Goal: Find specific page/section: Find specific page/section

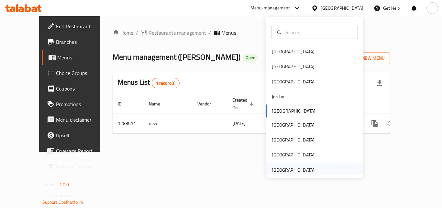
click at [301, 168] on div "[GEOGRAPHIC_DATA]" at bounding box center [293, 169] width 43 height 7
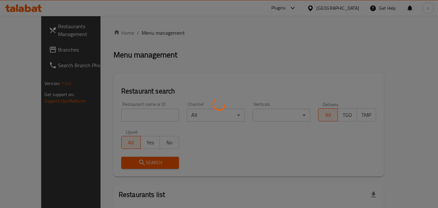
click at [39, 53] on div at bounding box center [219, 104] width 438 height 208
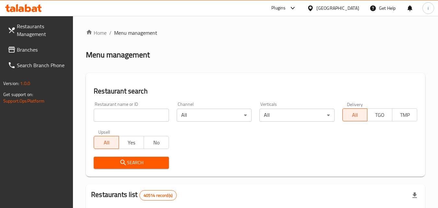
click at [40, 50] on span "Branches" at bounding box center [42, 50] width 51 height 8
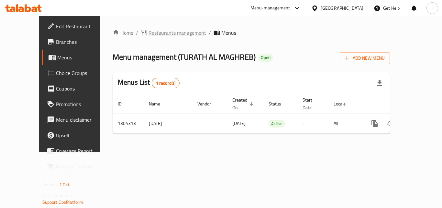
click at [154, 37] on span "Restaurants management" at bounding box center [178, 33] width 58 height 8
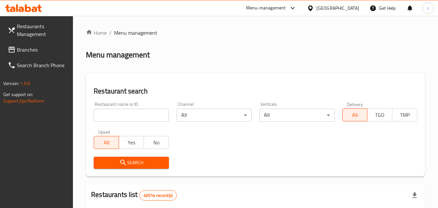
click at [132, 115] on input "search" at bounding box center [131, 115] width 75 height 13
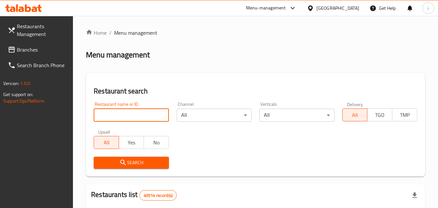
paste input "703162"
type input "703162"
click button "Search" at bounding box center [131, 162] width 75 height 12
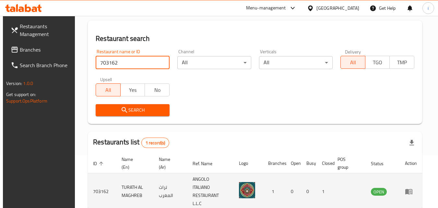
scroll to position [76, 0]
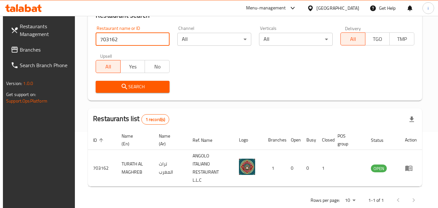
click at [325, 9] on div "United Arab Emirates" at bounding box center [337, 8] width 43 height 7
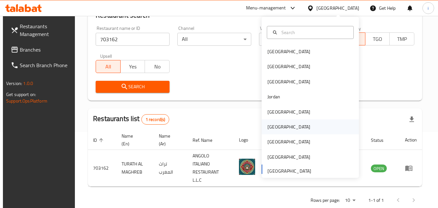
click at [280, 127] on div "[GEOGRAPHIC_DATA]" at bounding box center [309, 126] width 97 height 15
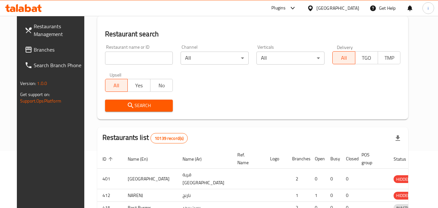
scroll to position [76, 0]
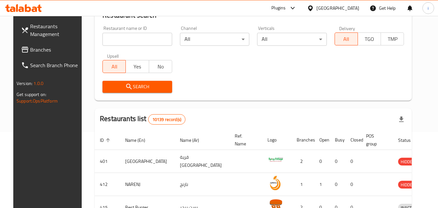
click at [296, 11] on icon at bounding box center [293, 8] width 8 height 8
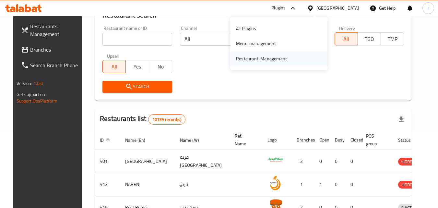
click at [285, 56] on div "Restaurant-Management" at bounding box center [261, 58] width 51 height 7
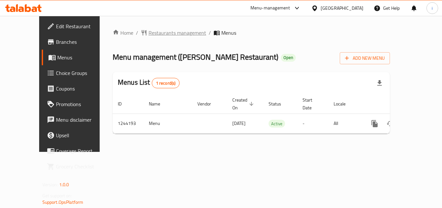
click at [149, 36] on span "Restaurants management" at bounding box center [178, 33] width 58 height 8
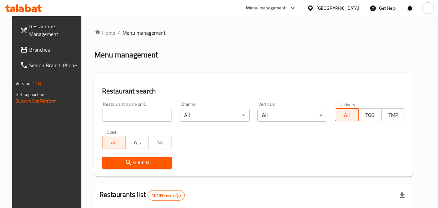
click at [142, 114] on input "search" at bounding box center [137, 115] width 70 height 13
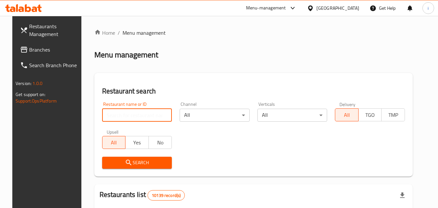
paste input "681923"
type input "681923"
click button "Search" at bounding box center [137, 162] width 70 height 12
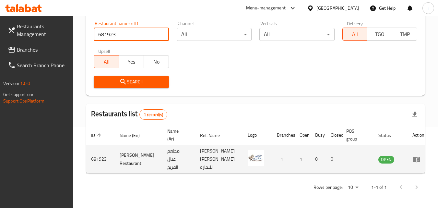
scroll to position [81, 0]
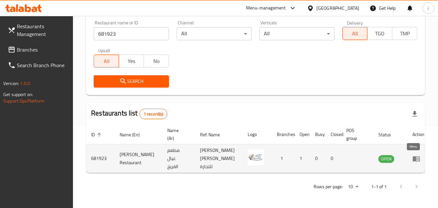
click at [412, 159] on icon "enhanced table" at bounding box center [416, 159] width 8 height 8
